Goal: Find specific page/section: Find specific page/section

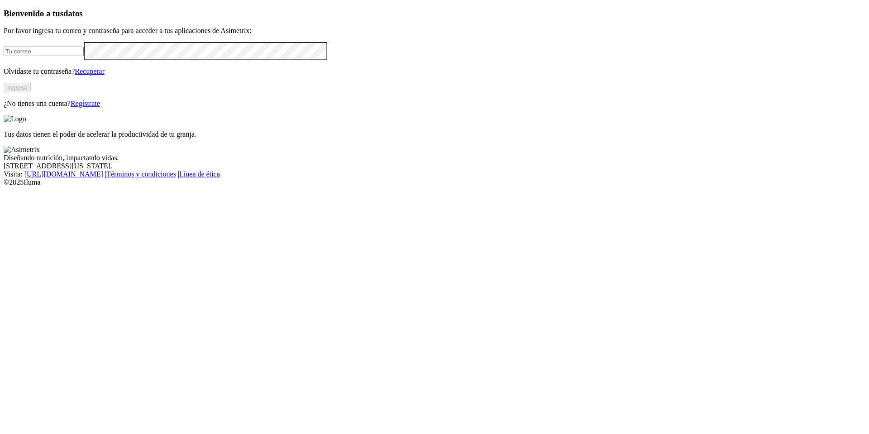
type input "[PERSON_NAME][EMAIL_ADDRESS][PERSON_NAME][DOMAIN_NAME]"
click at [31, 92] on button "Ingresa" at bounding box center [17, 88] width 27 height 10
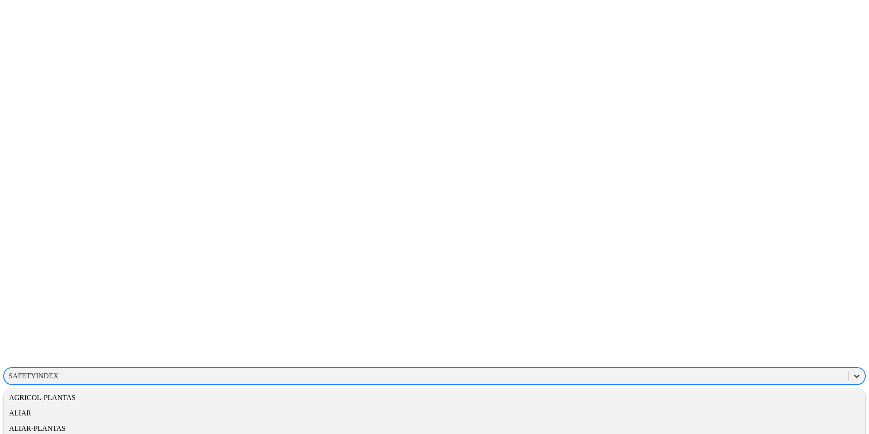
click at [854, 375] on icon at bounding box center [856, 376] width 5 height 3
click at [735, 421] on div "ALIAR-PLANTAS" at bounding box center [434, 428] width 861 height 15
